Goal: Find specific page/section: Find specific page/section

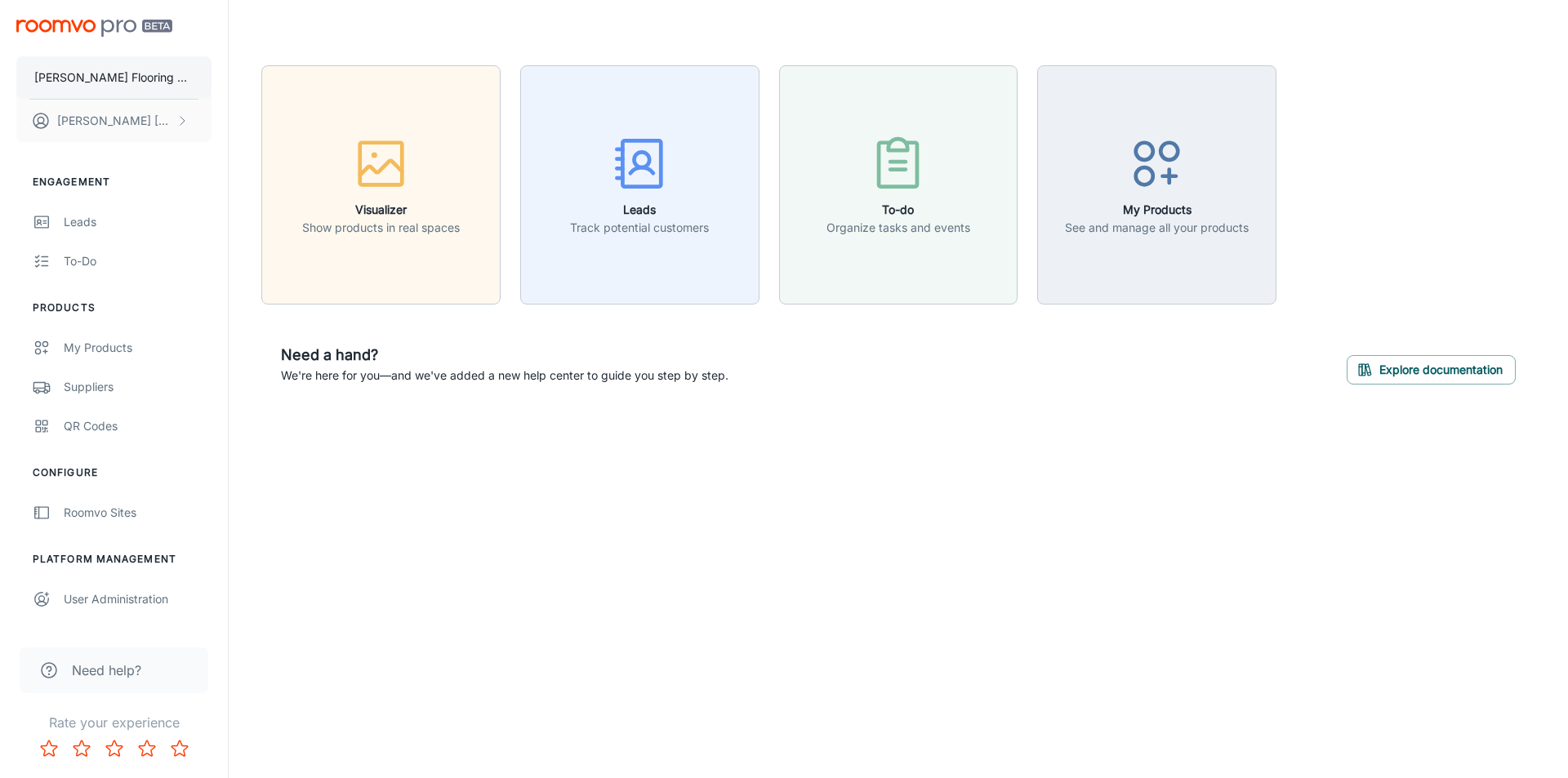
drag, startPoint x: 92, startPoint y: 62, endPoint x: 94, endPoint y: 70, distance: 8.2
click at [94, 70] on button "[PERSON_NAME] Flooring & Installation" at bounding box center [113, 77] width 195 height 43
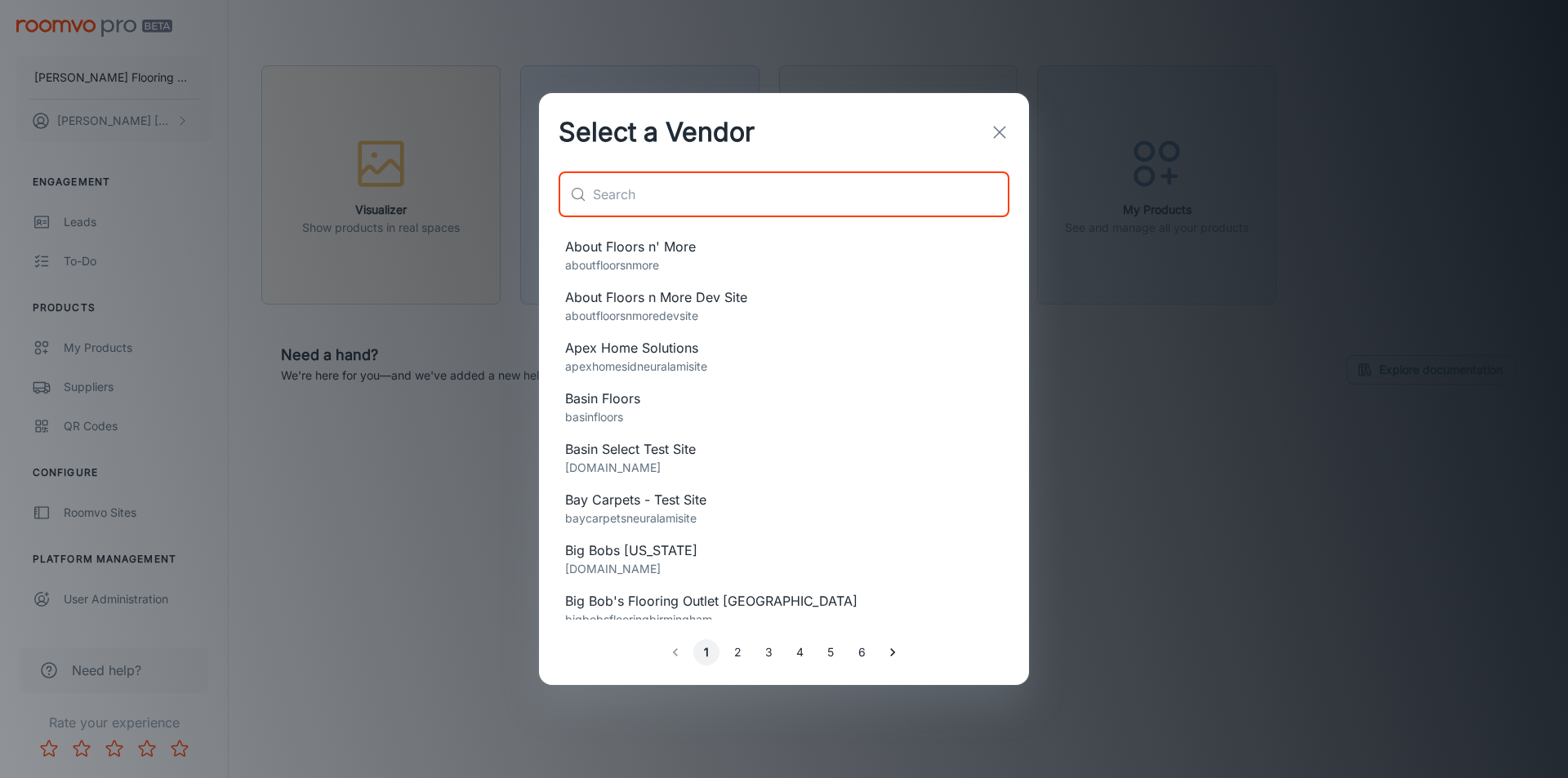
click at [753, 188] on input "text" at bounding box center [800, 194] width 416 height 46
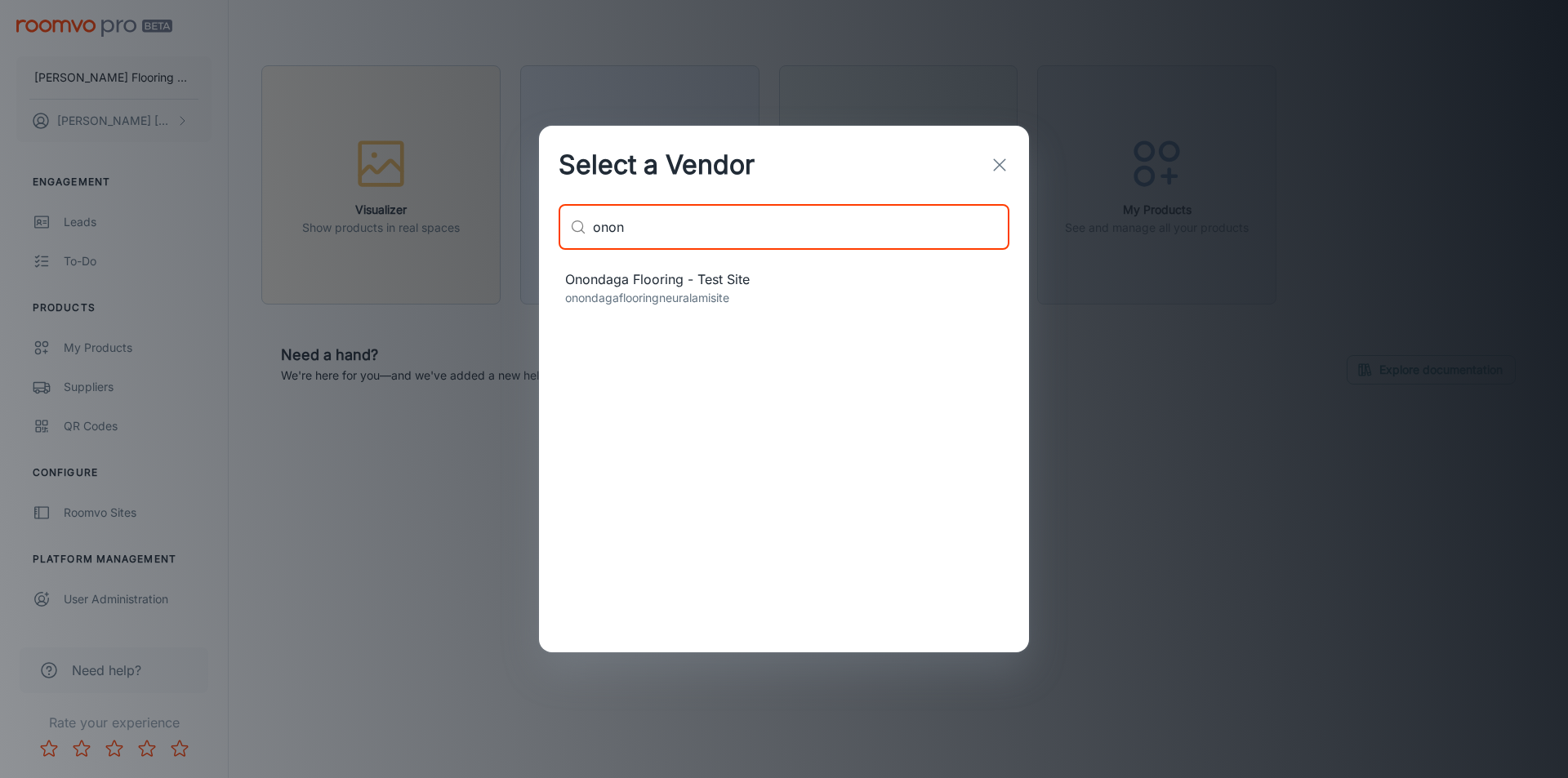
type input "onon"
click at [701, 295] on p "onondagaflooringneuralamisite" at bounding box center [784, 297] width 438 height 18
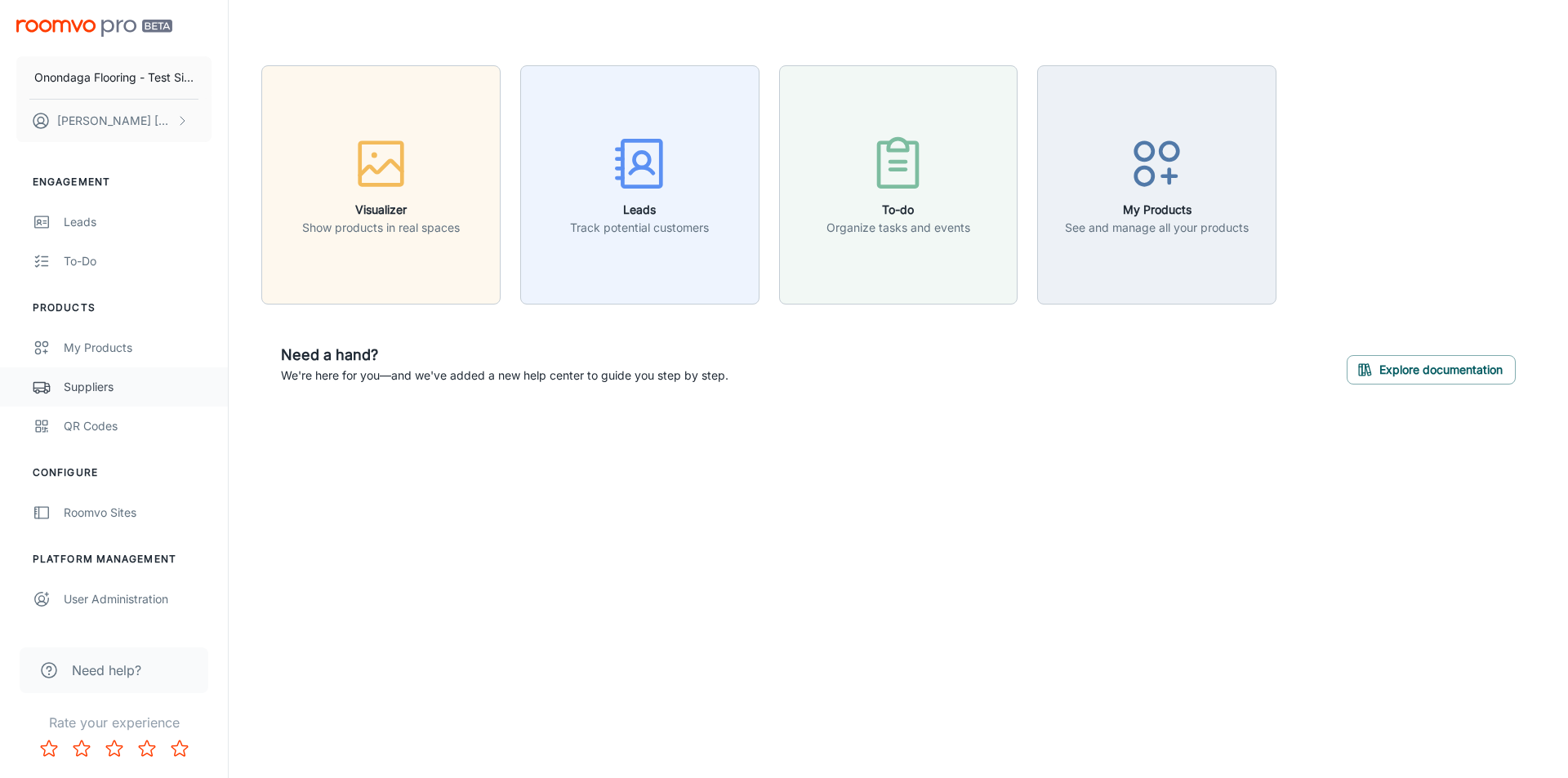
click at [111, 396] on link "Suppliers" at bounding box center [113, 387] width 228 height 39
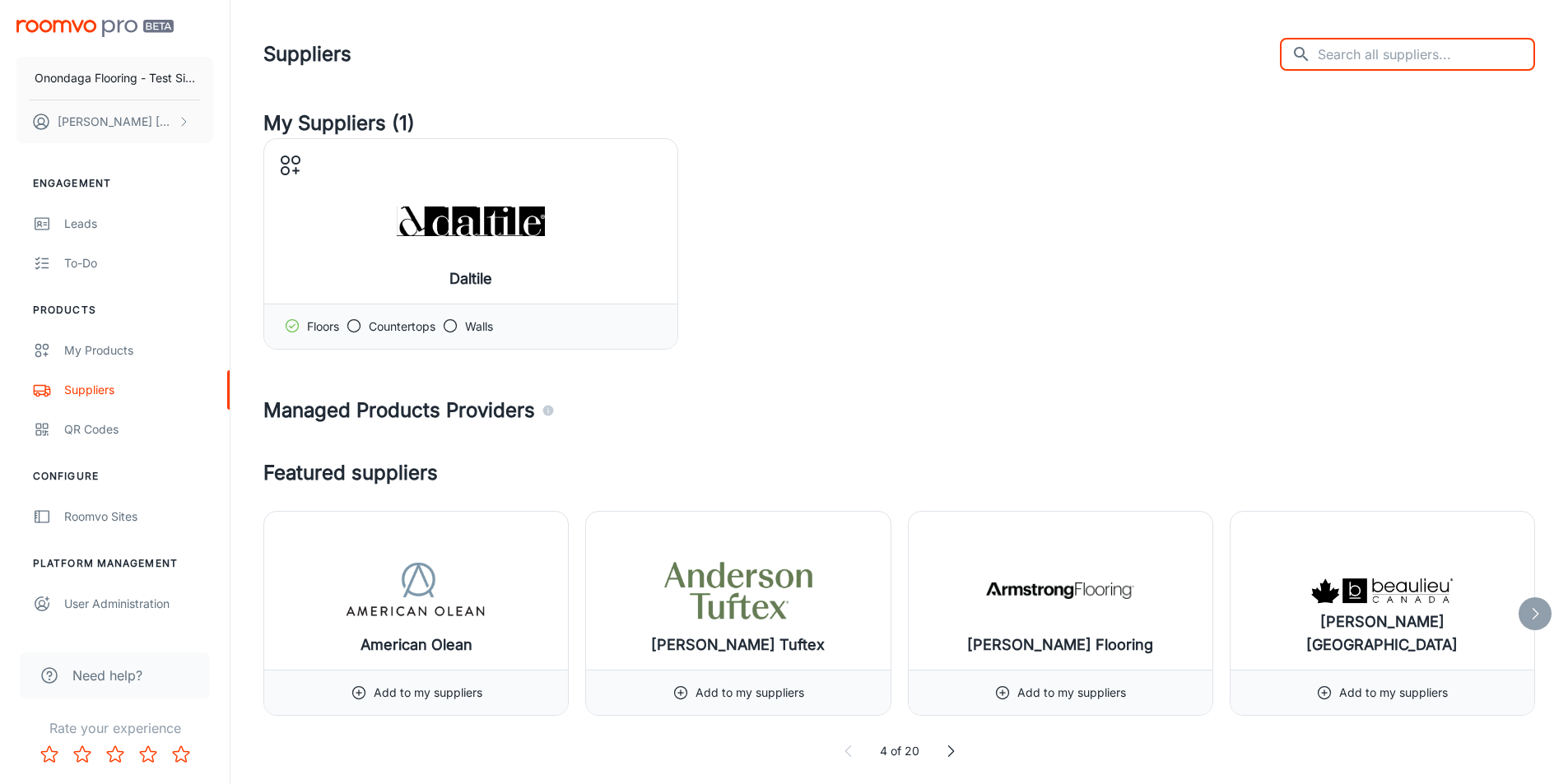
click at [1393, 65] on input "text" at bounding box center [1427, 54] width 217 height 33
type input "mohawk"
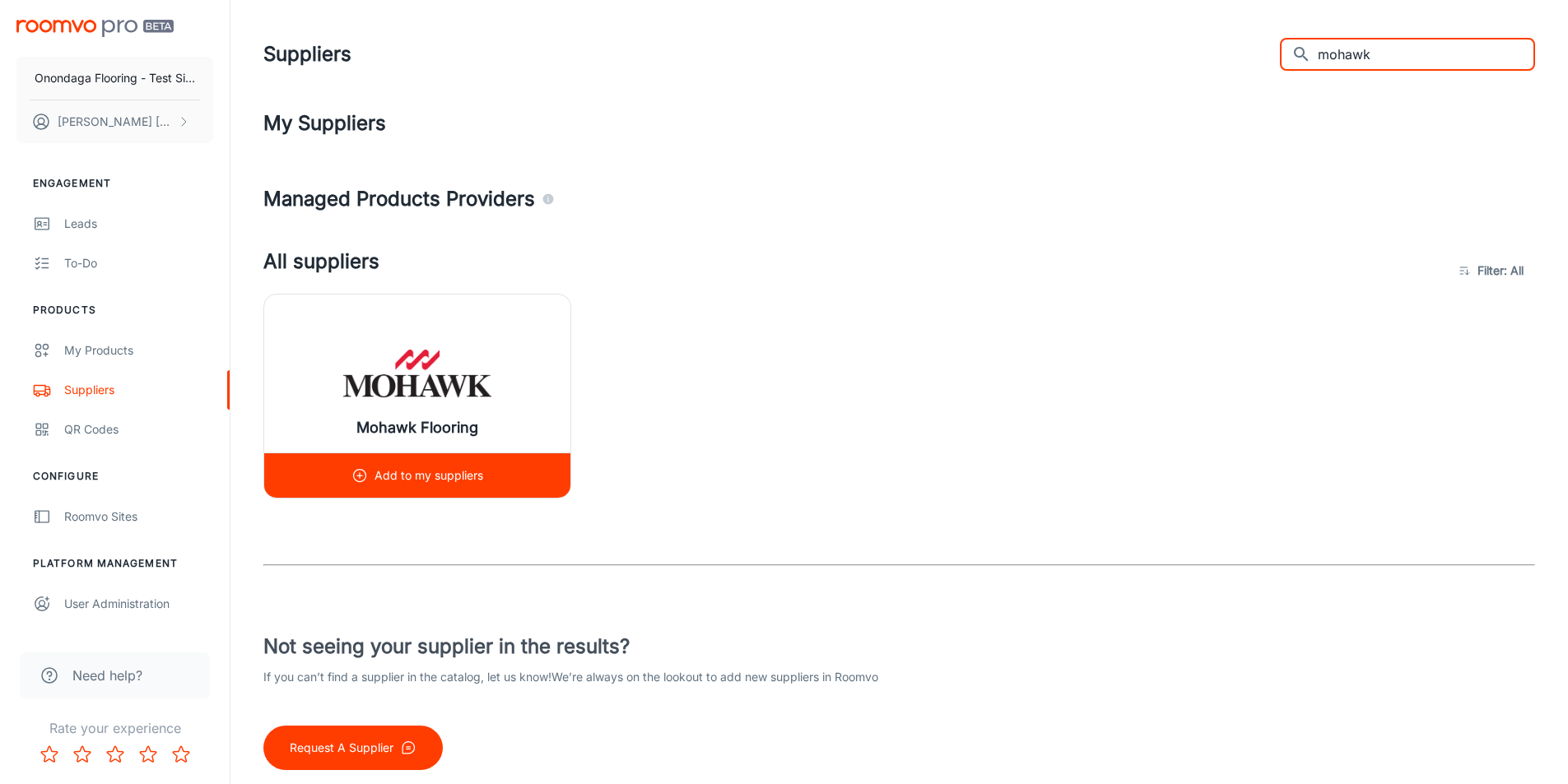
click at [342, 383] on div "Mohawk Flooring" at bounding box center [417, 373] width 306 height 158
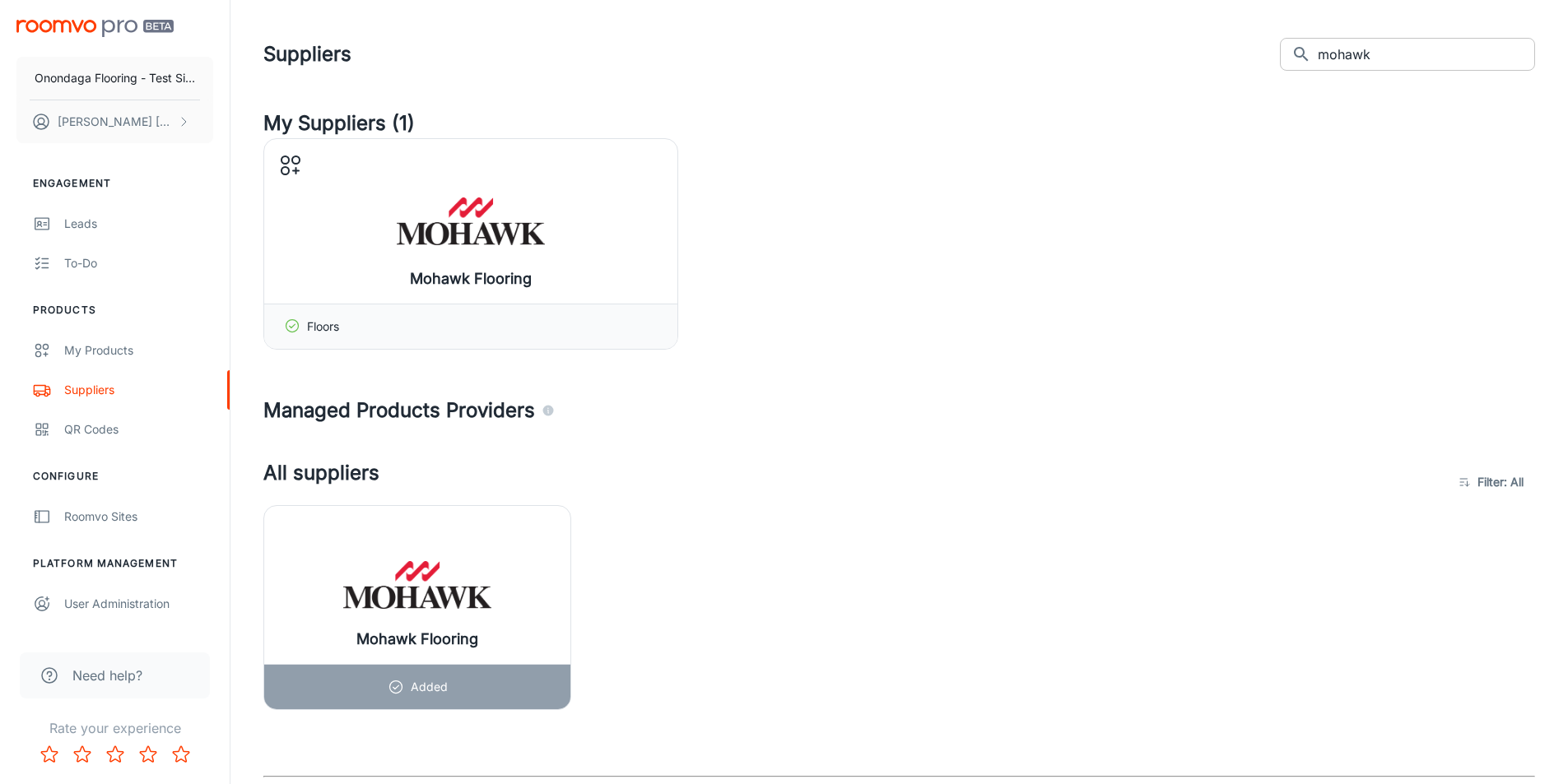
click at [1391, 56] on input "mohawk" at bounding box center [1427, 54] width 217 height 33
